Goal: Transaction & Acquisition: Purchase product/service

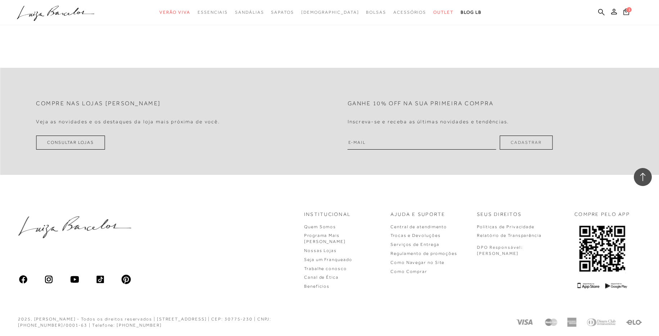
scroll to position [3584, 0]
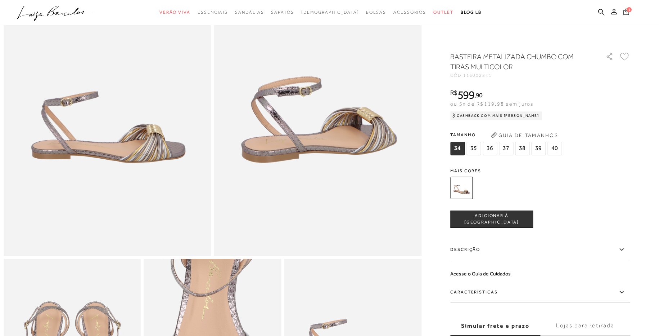
scroll to position [86, 0]
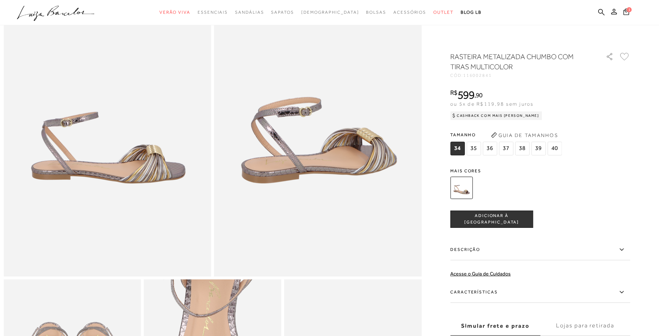
click at [527, 145] on span "38" at bounding box center [522, 149] width 14 height 14
click at [527, 223] on button "ADICIONAR À [GEOGRAPHIC_DATA]" at bounding box center [491, 218] width 83 height 17
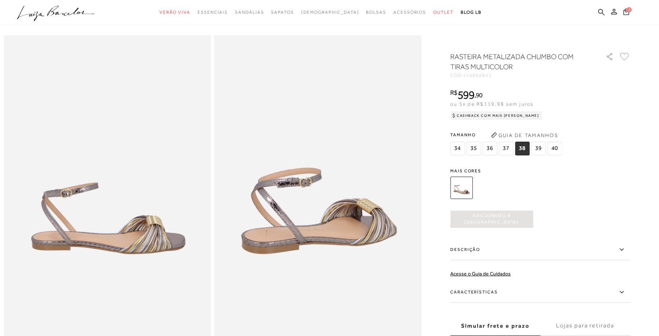
scroll to position [0, 0]
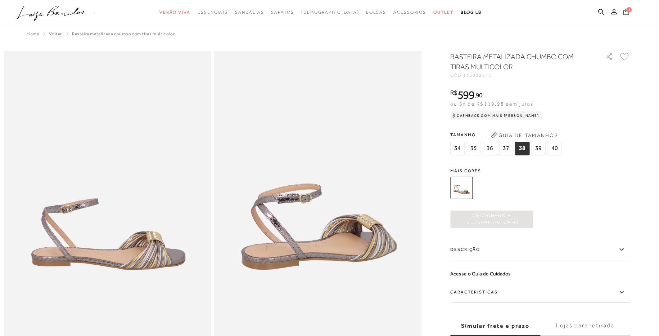
click at [626, 14] on icon at bounding box center [627, 11] width 6 height 7
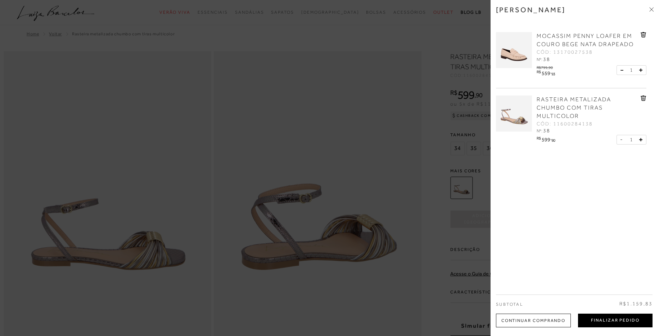
click at [611, 319] on button "Finalizar Pedido" at bounding box center [615, 320] width 75 height 14
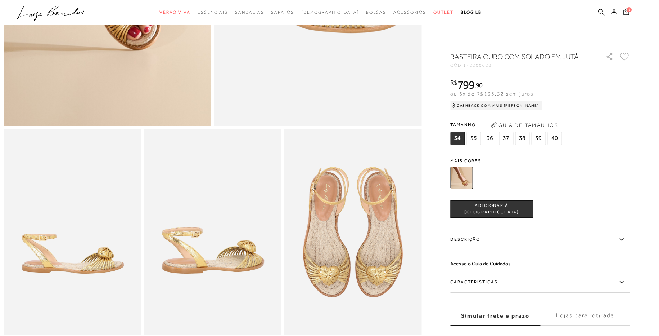
scroll to position [389, 0]
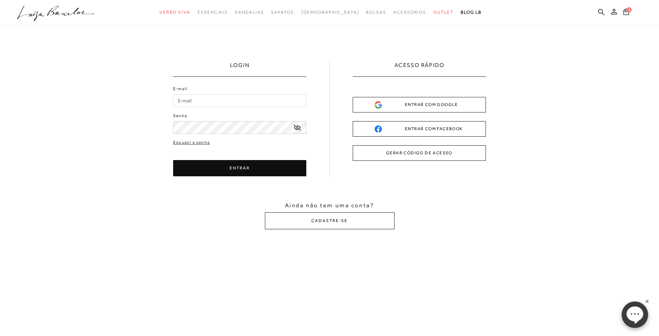
click at [425, 105] on div "ENTRAR COM GOOGLE" at bounding box center [419, 105] width 89 height 8
